Goal: Information Seeking & Learning: Find specific fact

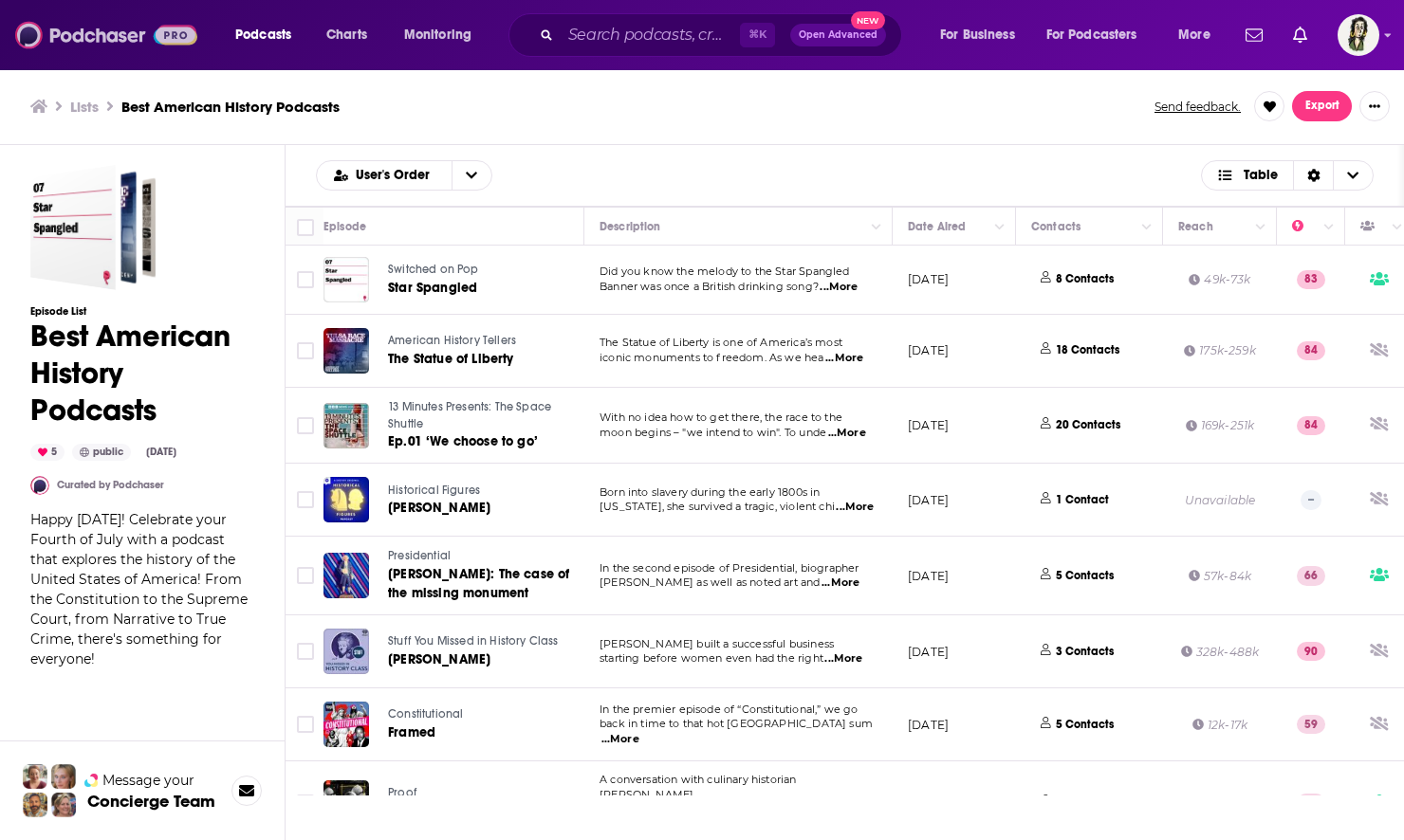
click at [100, 34] on img at bounding box center [105, 34] width 182 height 36
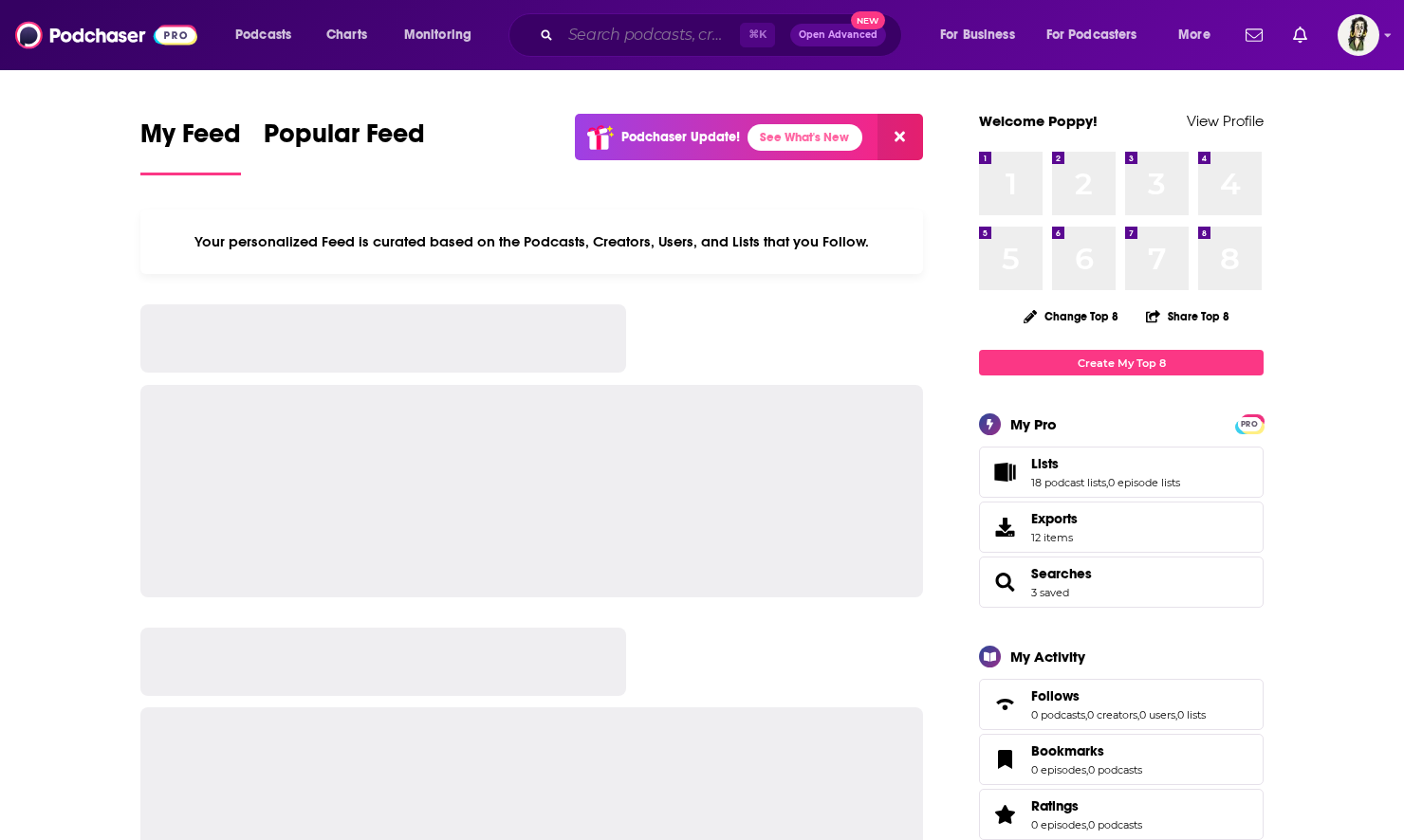
click at [621, 29] on input "Search podcasts, credits, & more..." at bounding box center [650, 34] width 179 height 30
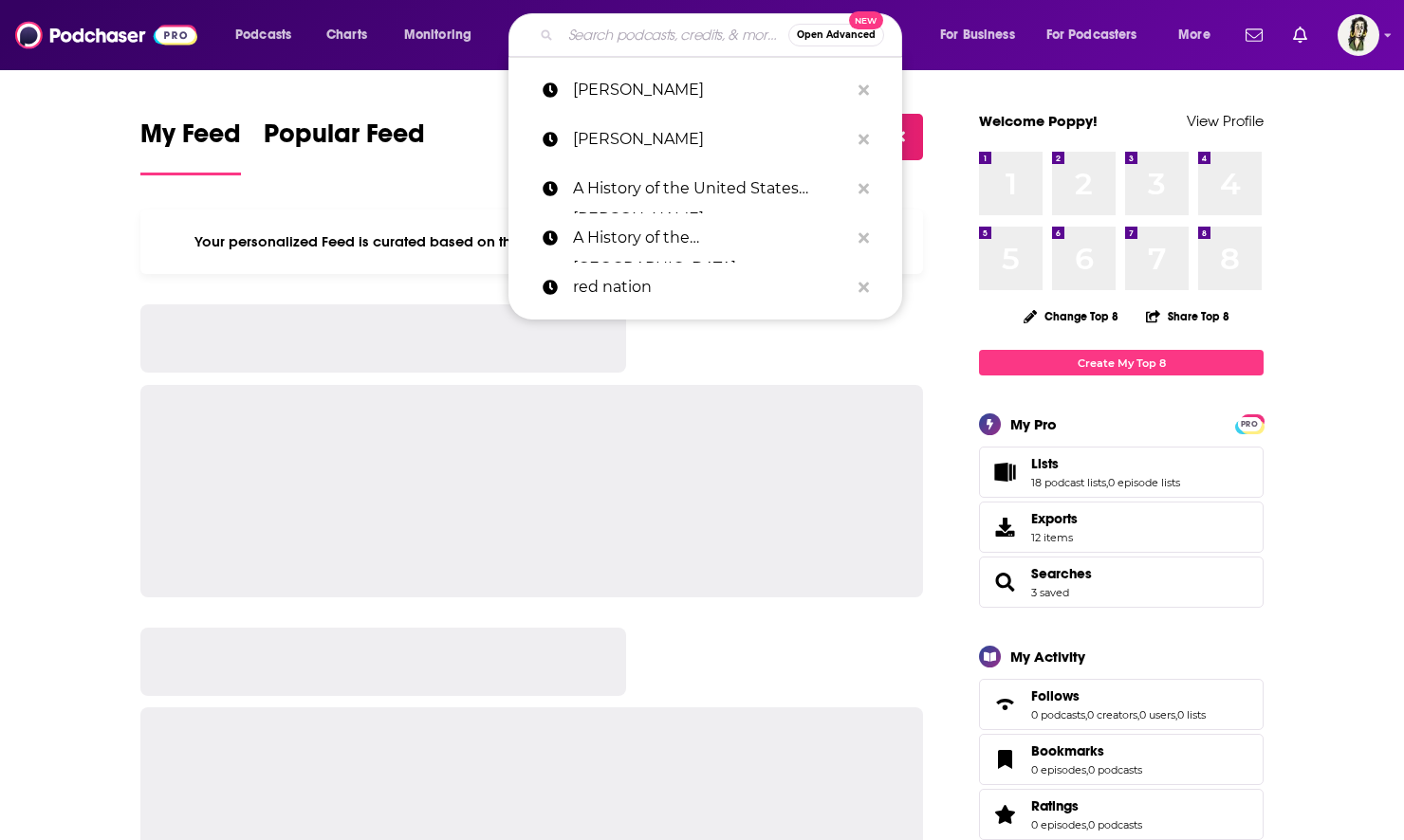
paste input "Dan Flores"
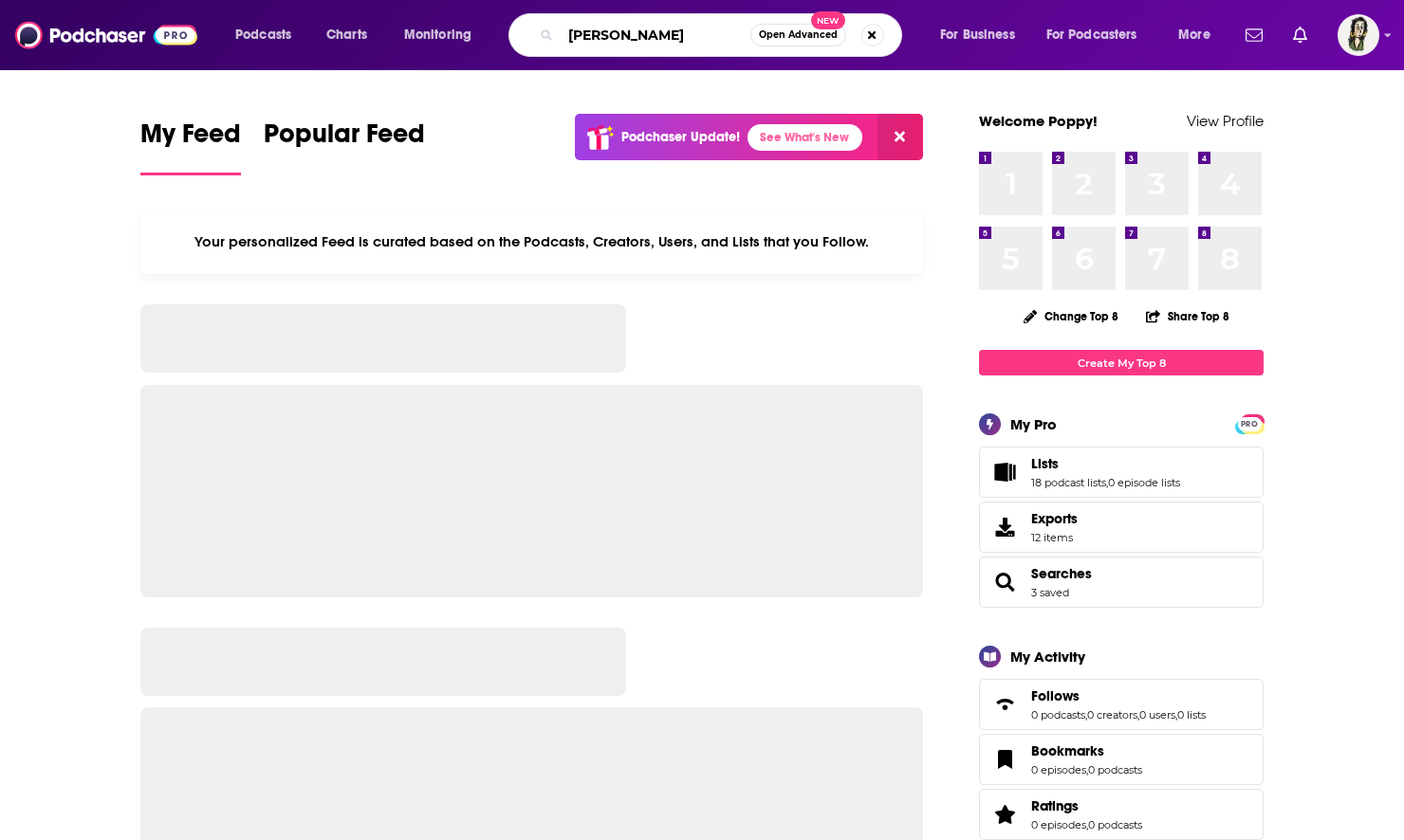
type input "Dan Flores"
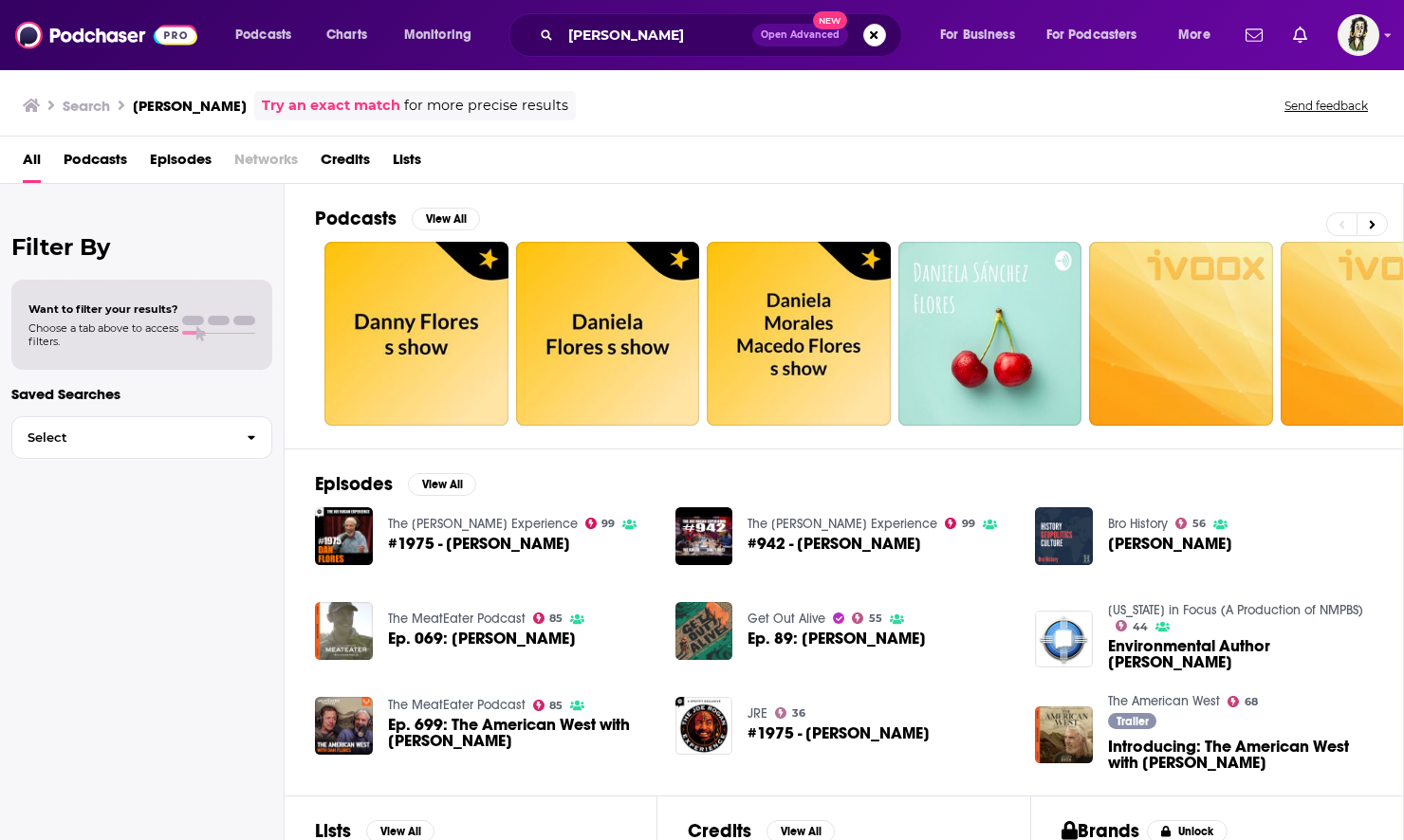
click at [345, 165] on span "Credits" at bounding box center [345, 164] width 49 height 39
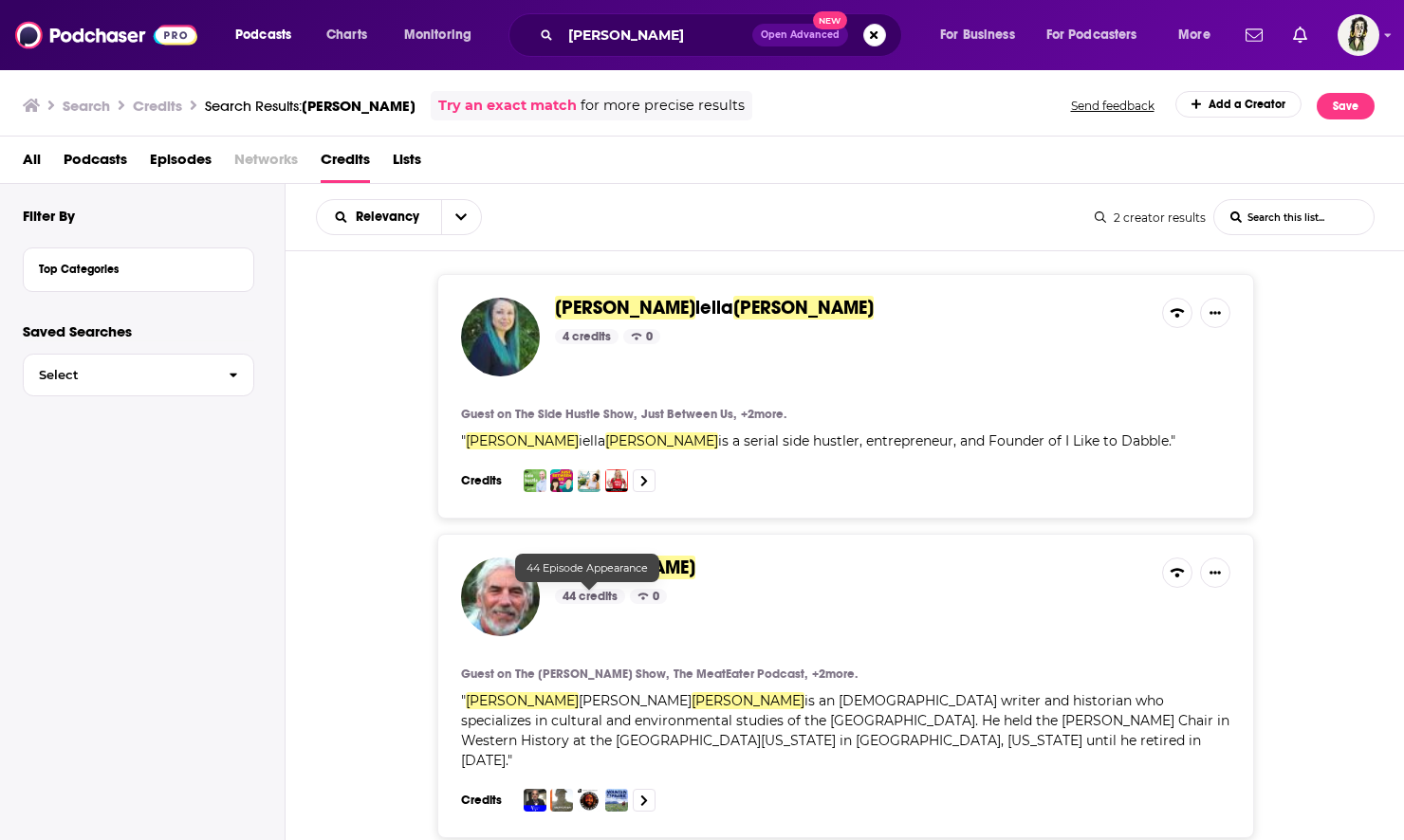
click at [593, 596] on div "44 credits" at bounding box center [589, 596] width 70 height 15
click at [586, 593] on div "44 credits" at bounding box center [589, 596] width 70 height 15
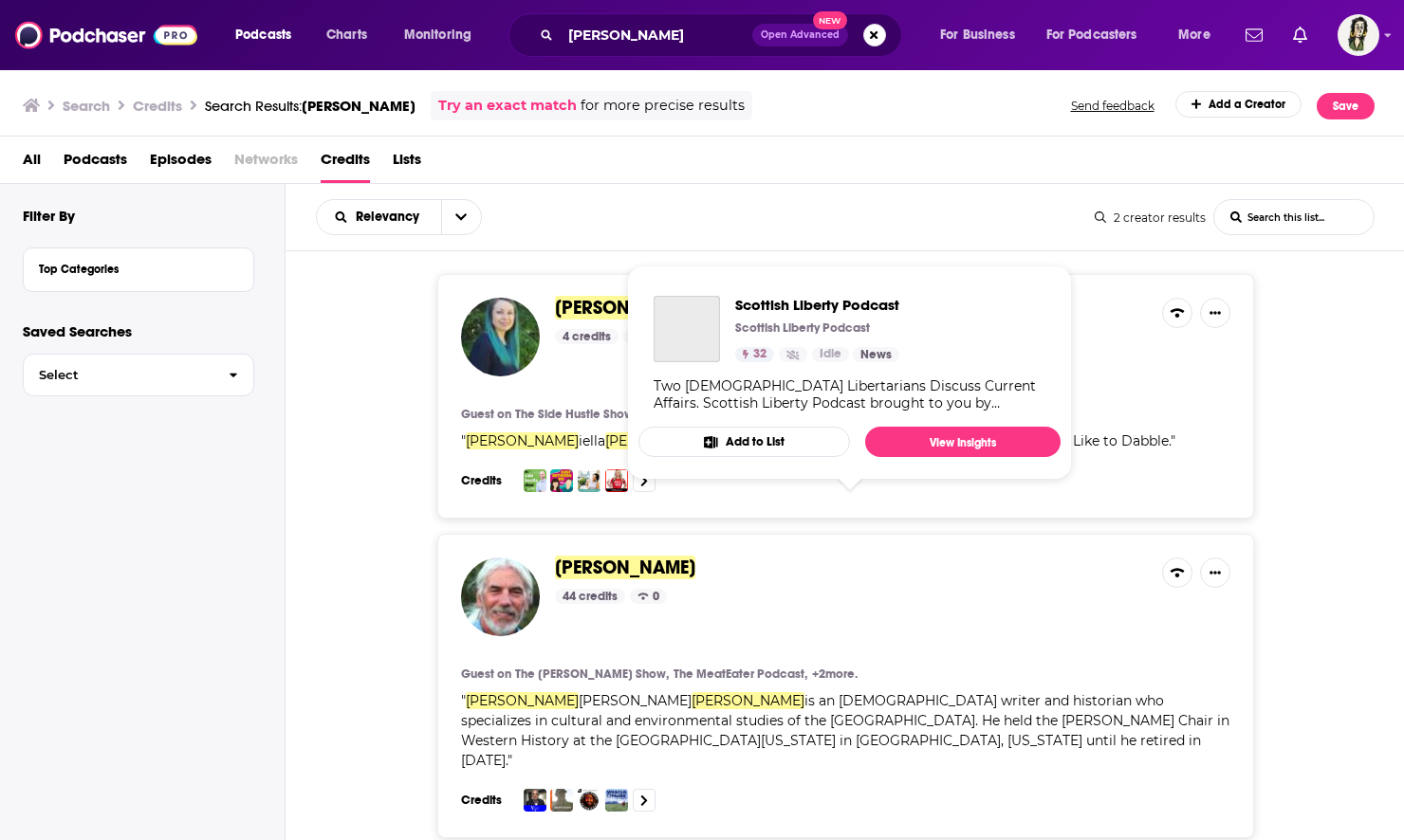
scroll to position [61, 0]
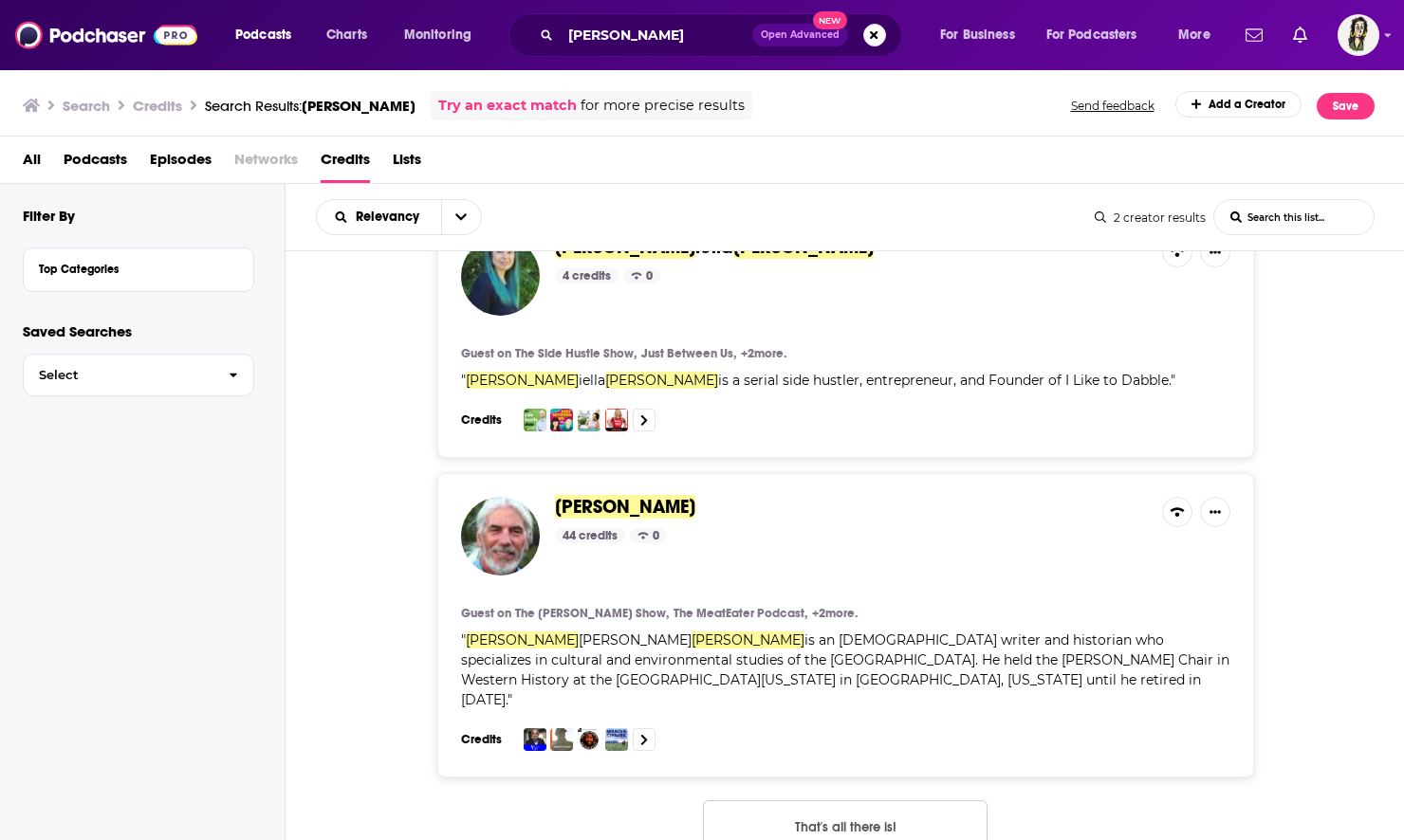
click at [585, 505] on span "Dan Flores" at bounding box center [625, 507] width 141 height 24
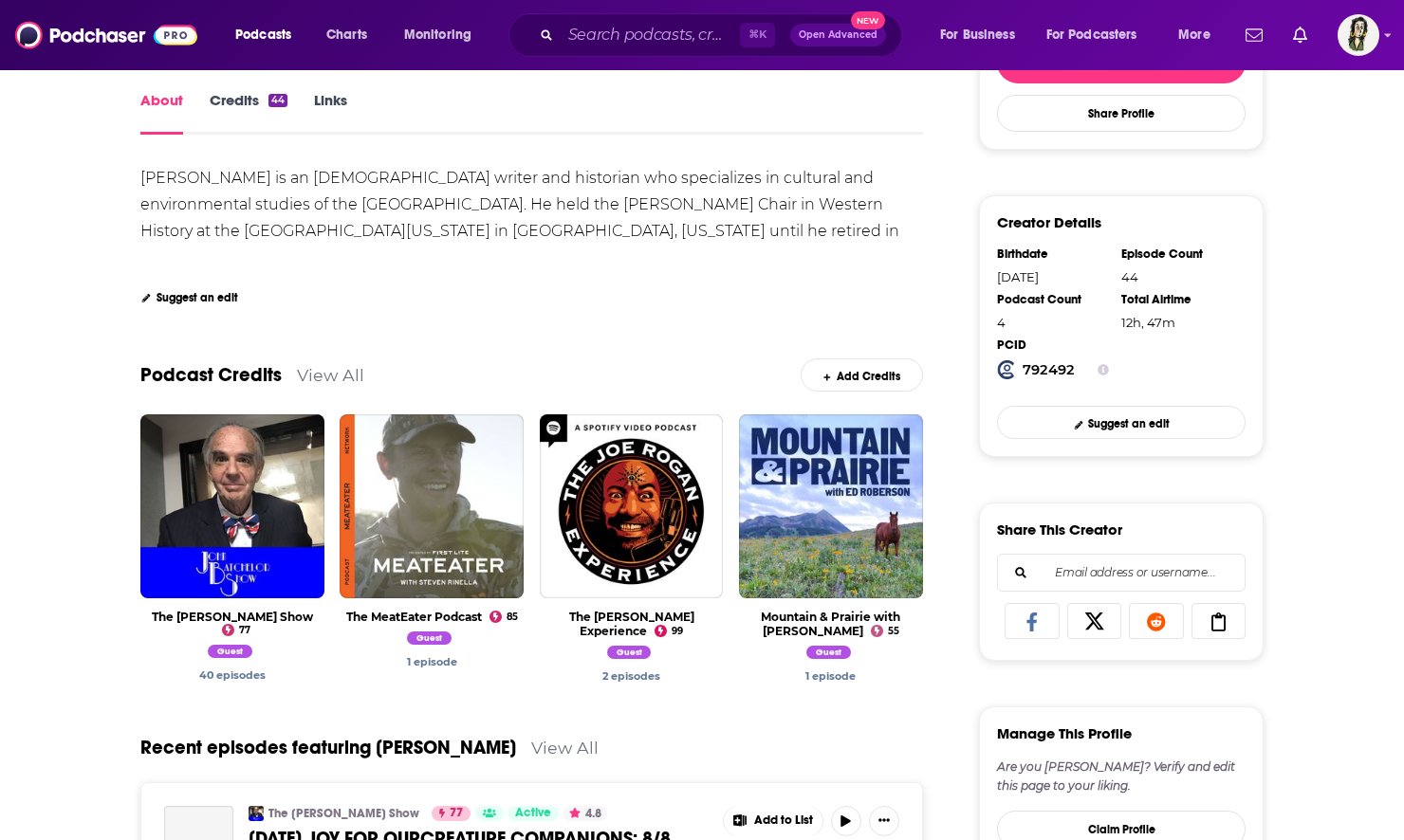
scroll to position [337, 0]
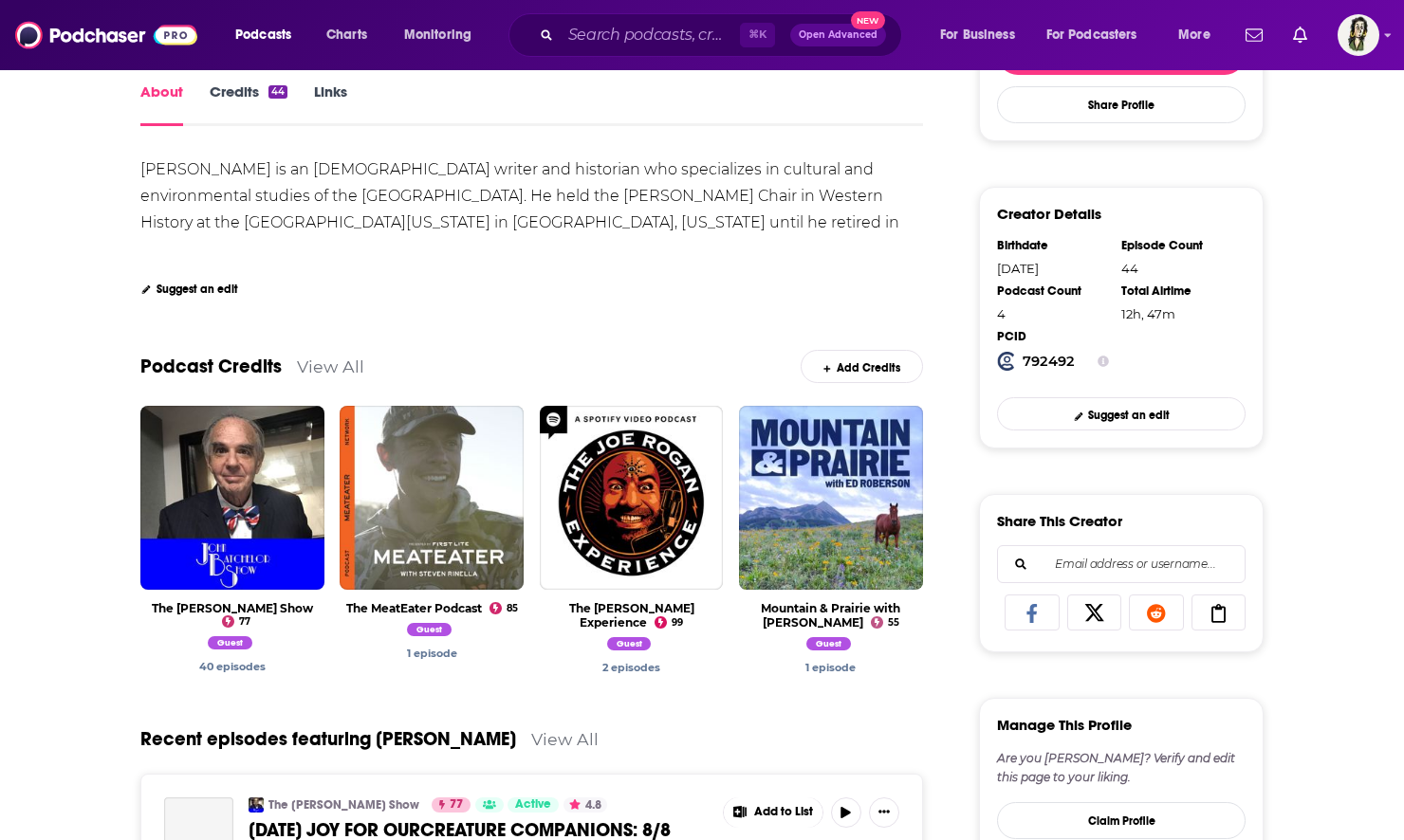
click at [344, 365] on link "View All" at bounding box center [331, 366] width 67 height 20
